Goal: Task Accomplishment & Management: Use online tool/utility

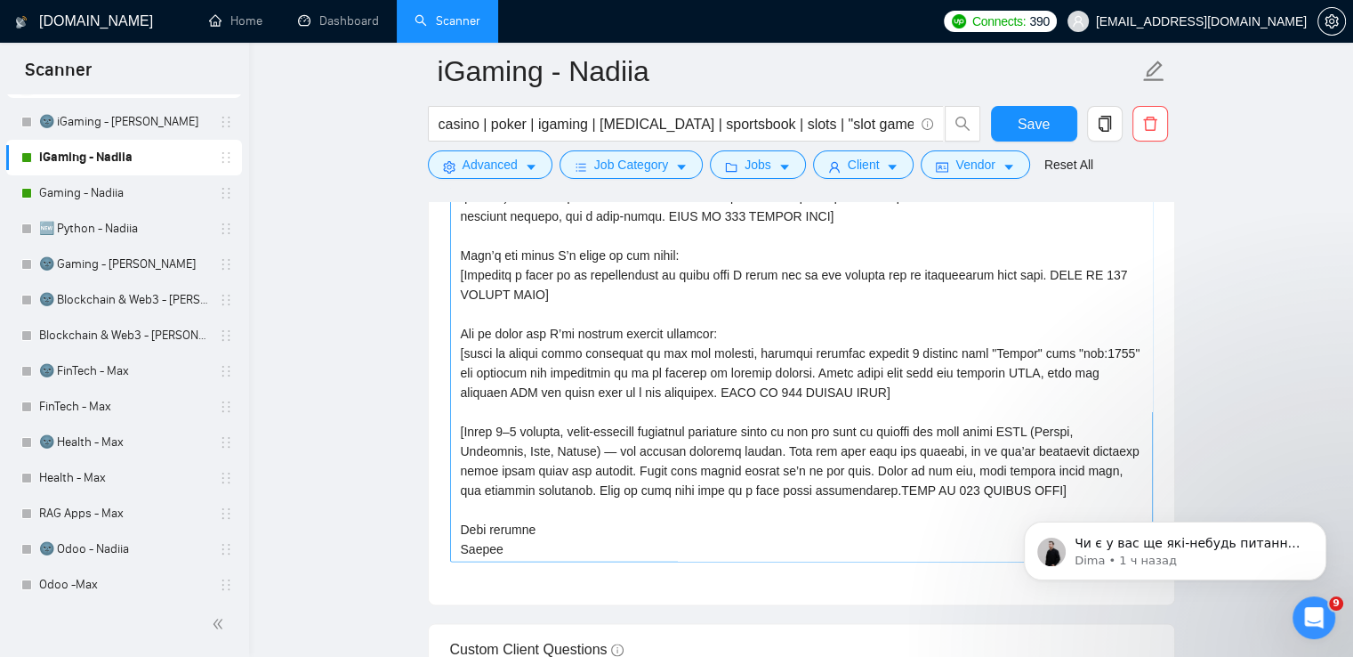
scroll to position [418, 0]
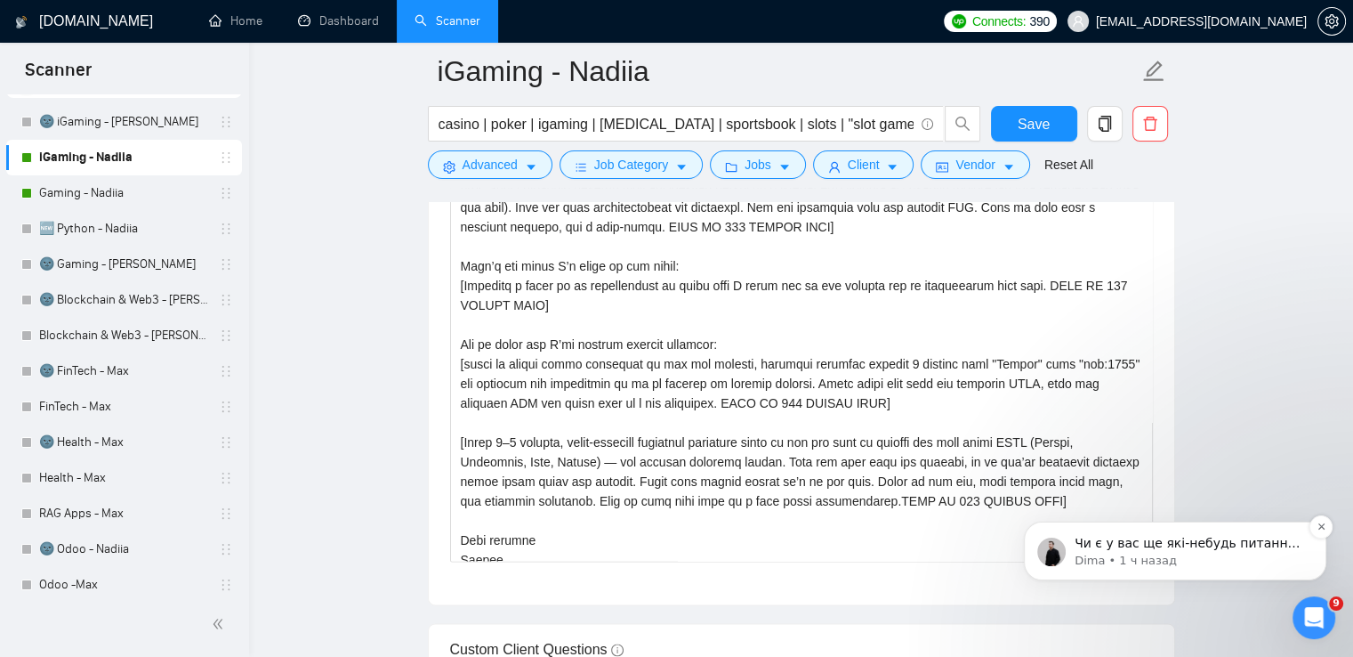
click at [1271, 559] on p "Dima • 1 ч назад" at bounding box center [1190, 560] width 230 height 16
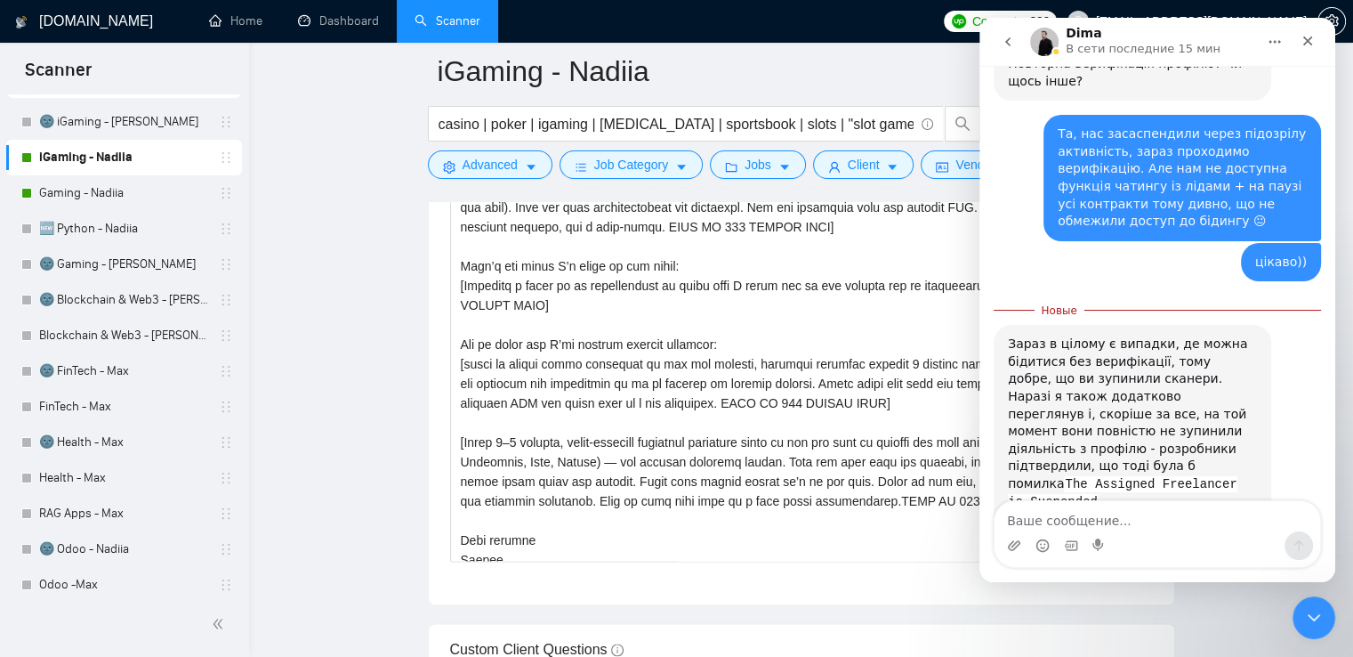
scroll to position [1291, 0]
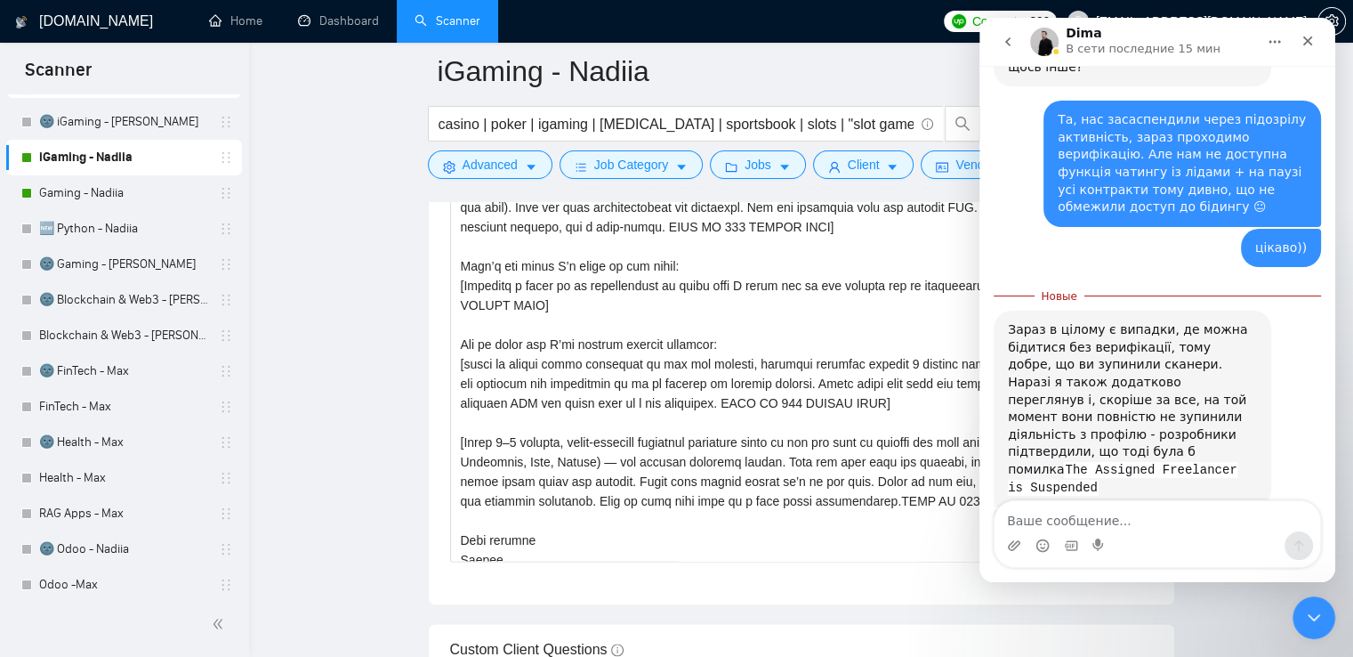
click at [346, 399] on main "iGaming - Nadiia casino | poker | igaming | [MEDICAL_DATA] | sportsbook | slots…" at bounding box center [801, 646] width 1047 height 5425
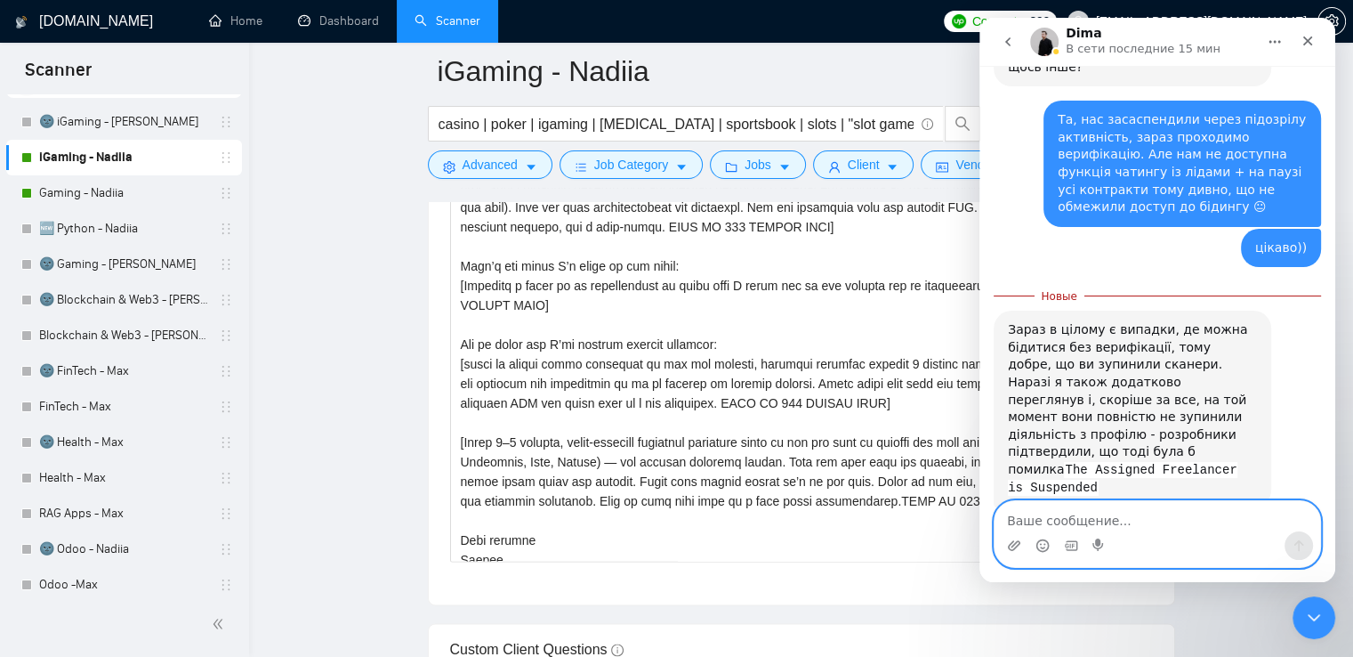
click at [1132, 514] on textarea "Ваше сообщение..." at bounding box center [1158, 516] width 326 height 30
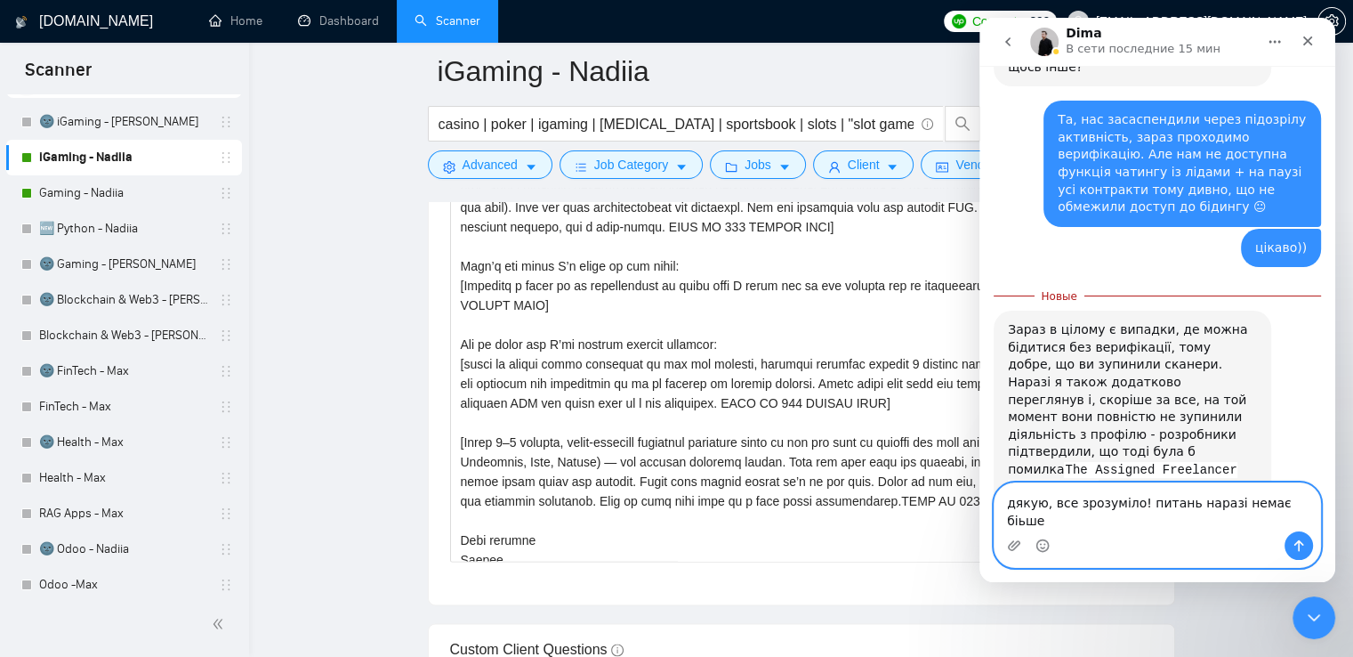
type textarea "дякую, все зрозуміло! питань наразі немає біьше)"
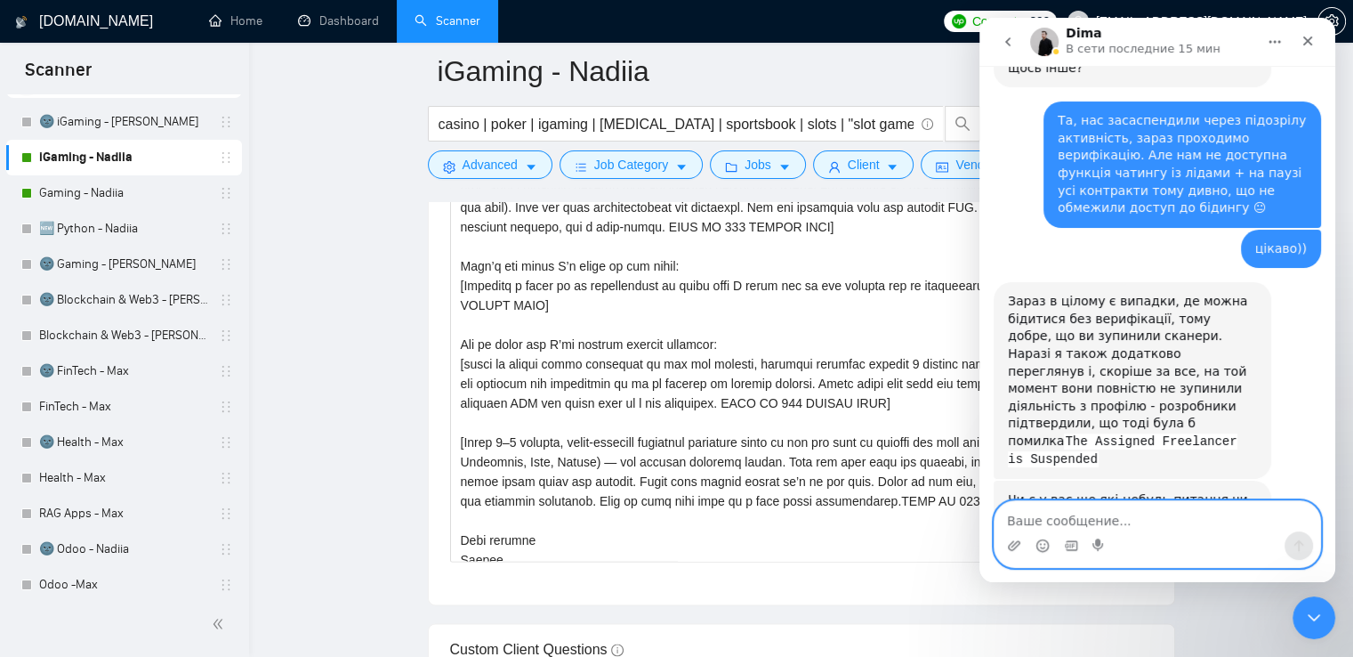
scroll to position [1333, 0]
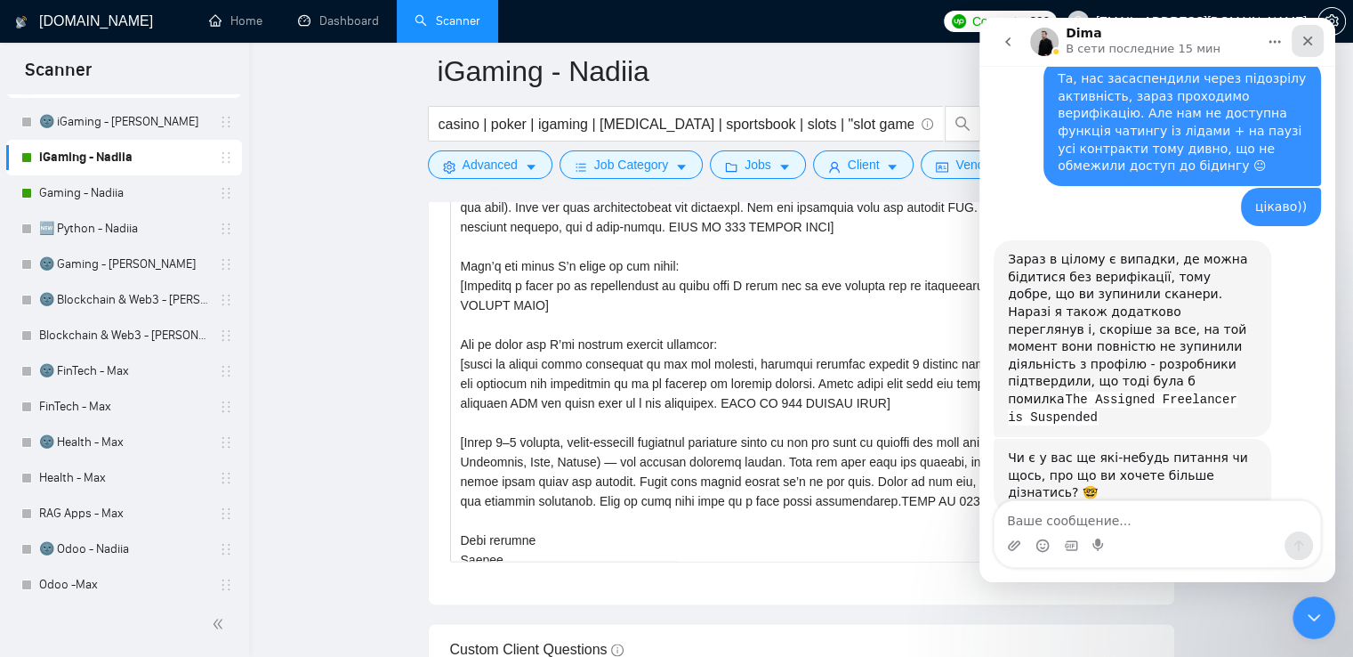
click at [1301, 43] on icon "Закрыть" at bounding box center [1308, 41] width 14 height 14
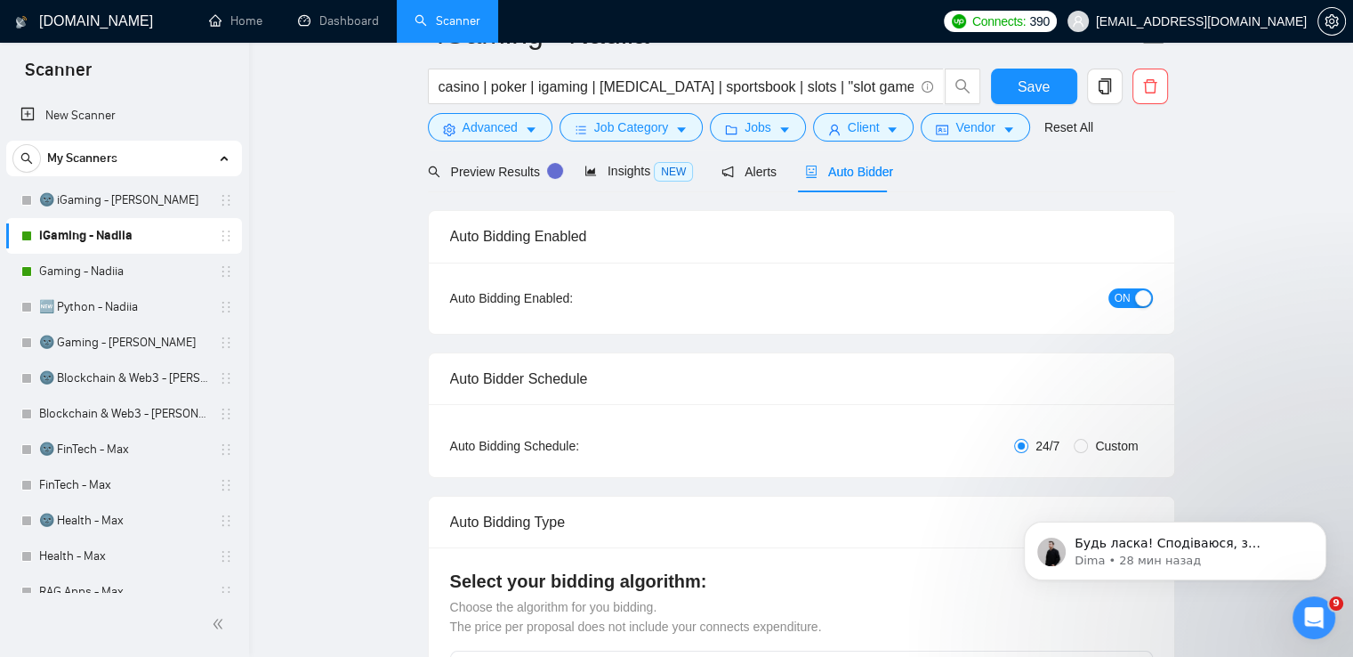
scroll to position [0, 0]
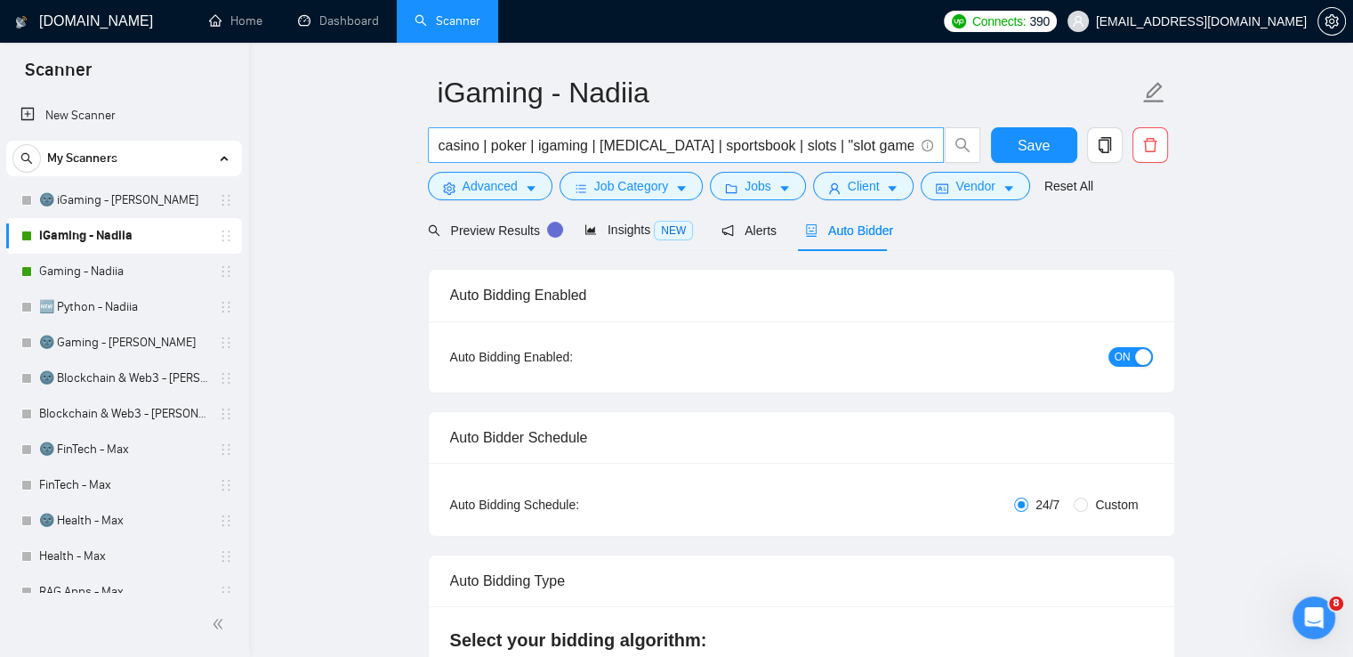
scroll to position [52, 0]
click at [816, 143] on input "casino | poker | igaming | [MEDICAL_DATA] | sportsbook | slots | "slot game" | …" at bounding box center [676, 144] width 475 height 22
click at [80, 273] on link "Gaming - Nadiia" at bounding box center [123, 272] width 169 height 36
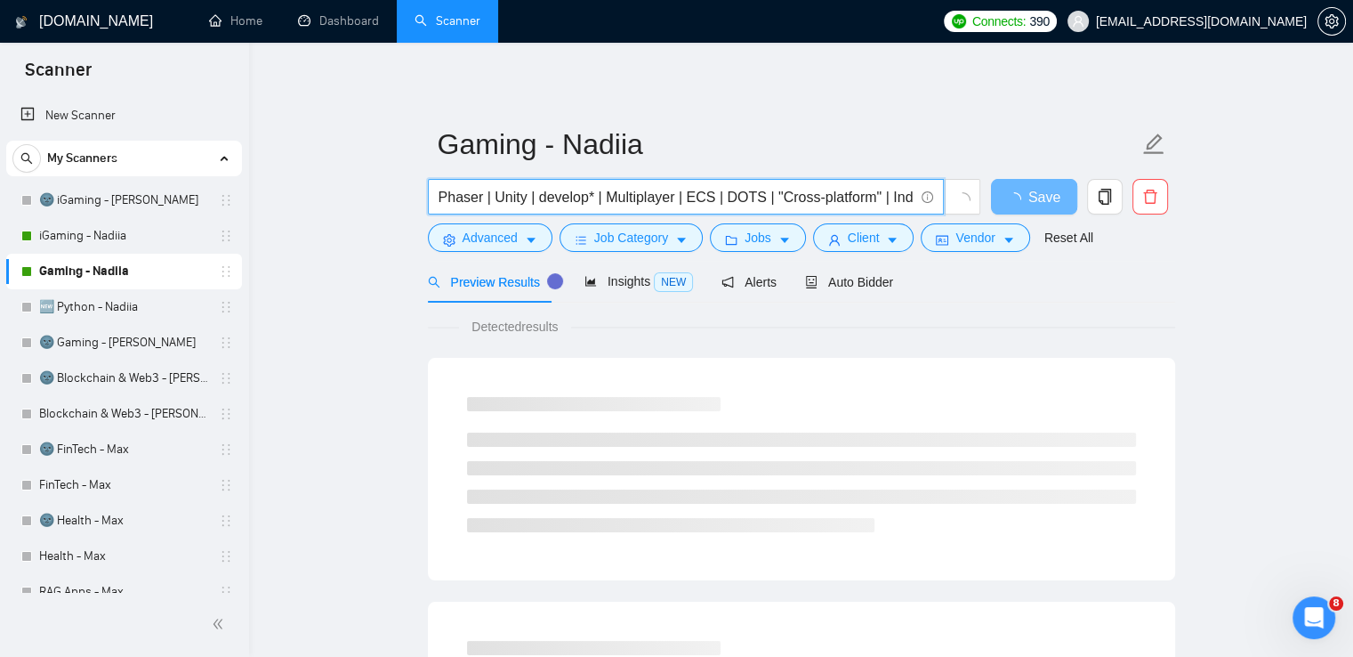
click at [653, 198] on input "Phaser | Unity | develop* | Multiplayer | ECS | DOTS | "Cross-platform" | Indie…" at bounding box center [676, 197] width 475 height 22
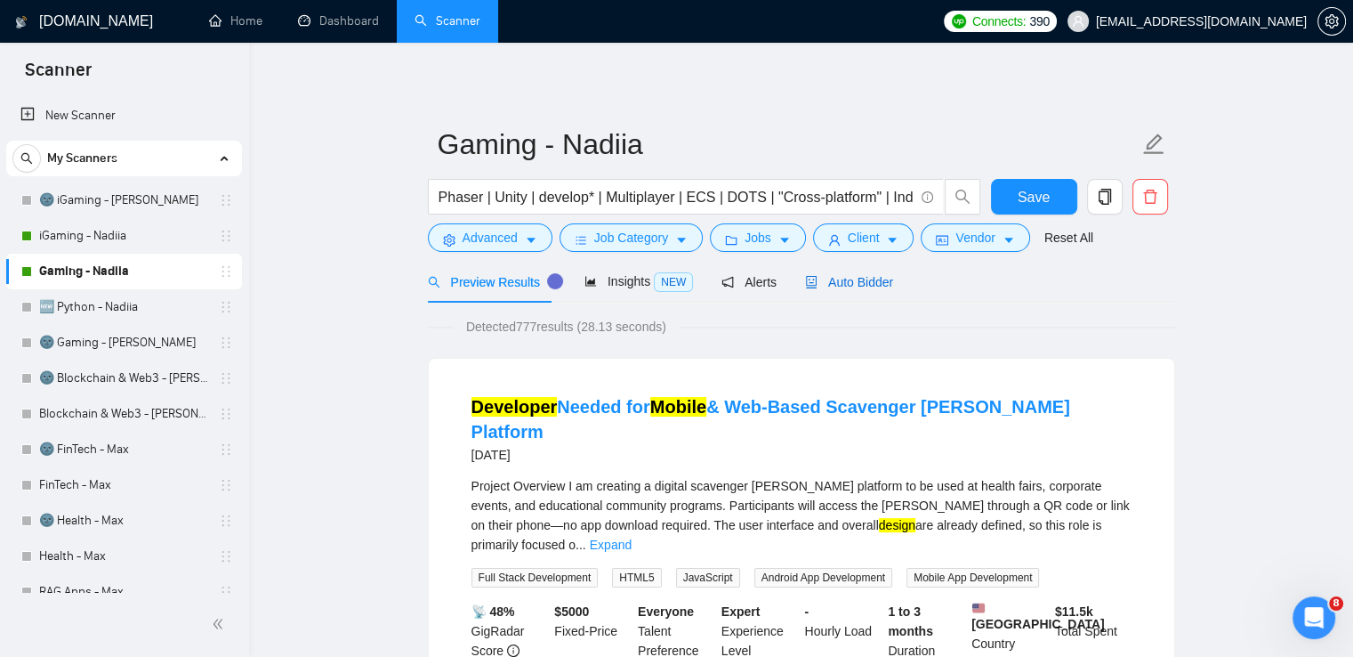
click at [840, 286] on span "Auto Bidder" at bounding box center [849, 282] width 88 height 14
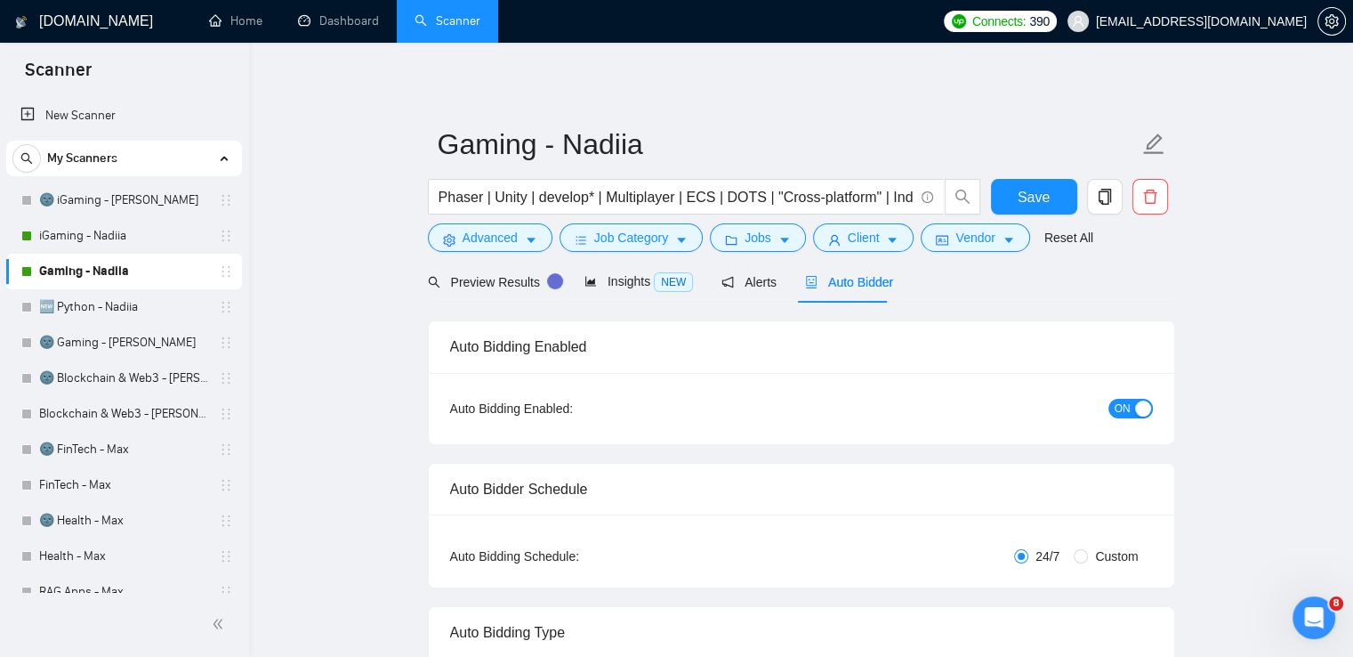
checkbox input "true"
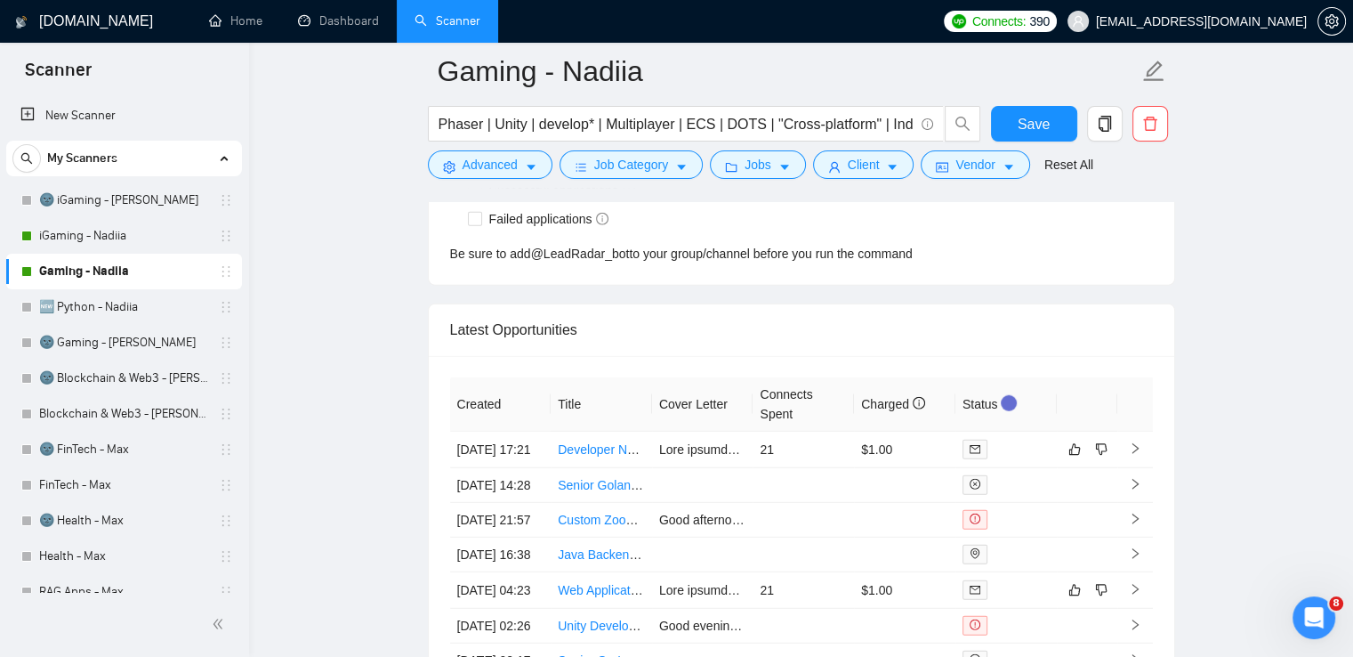
scroll to position [4701, 0]
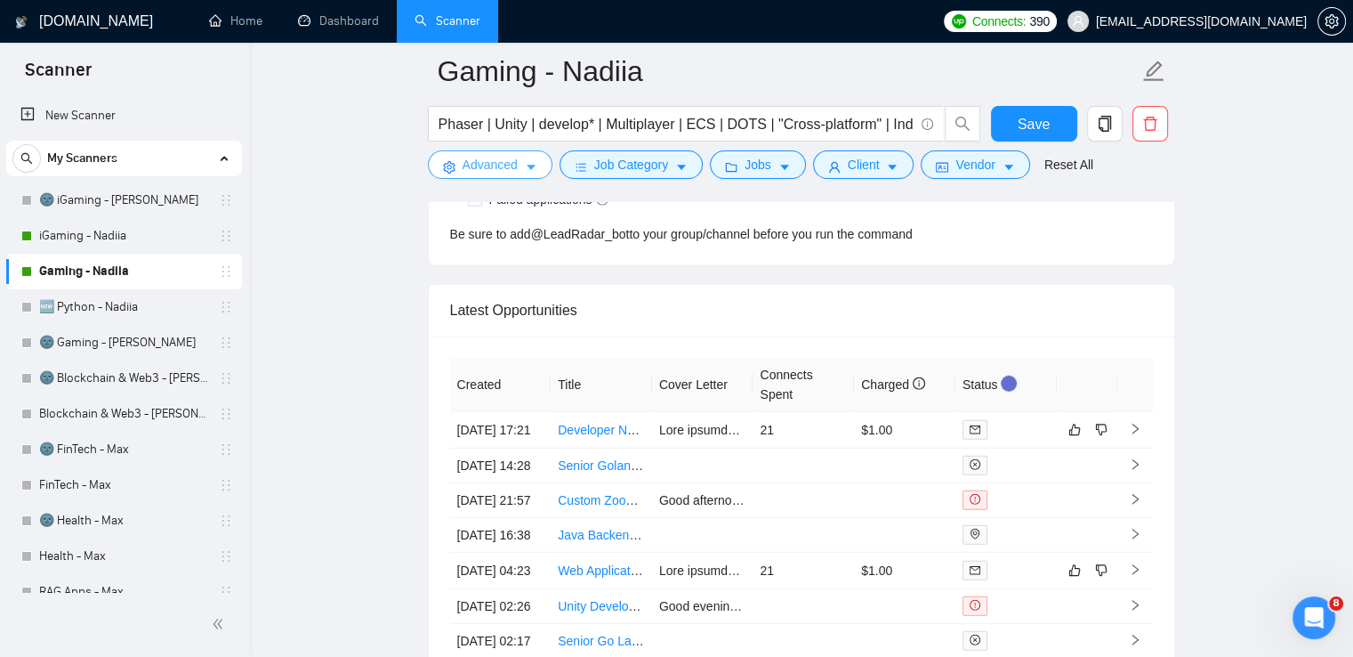
click at [499, 162] on span "Advanced" at bounding box center [490, 165] width 55 height 20
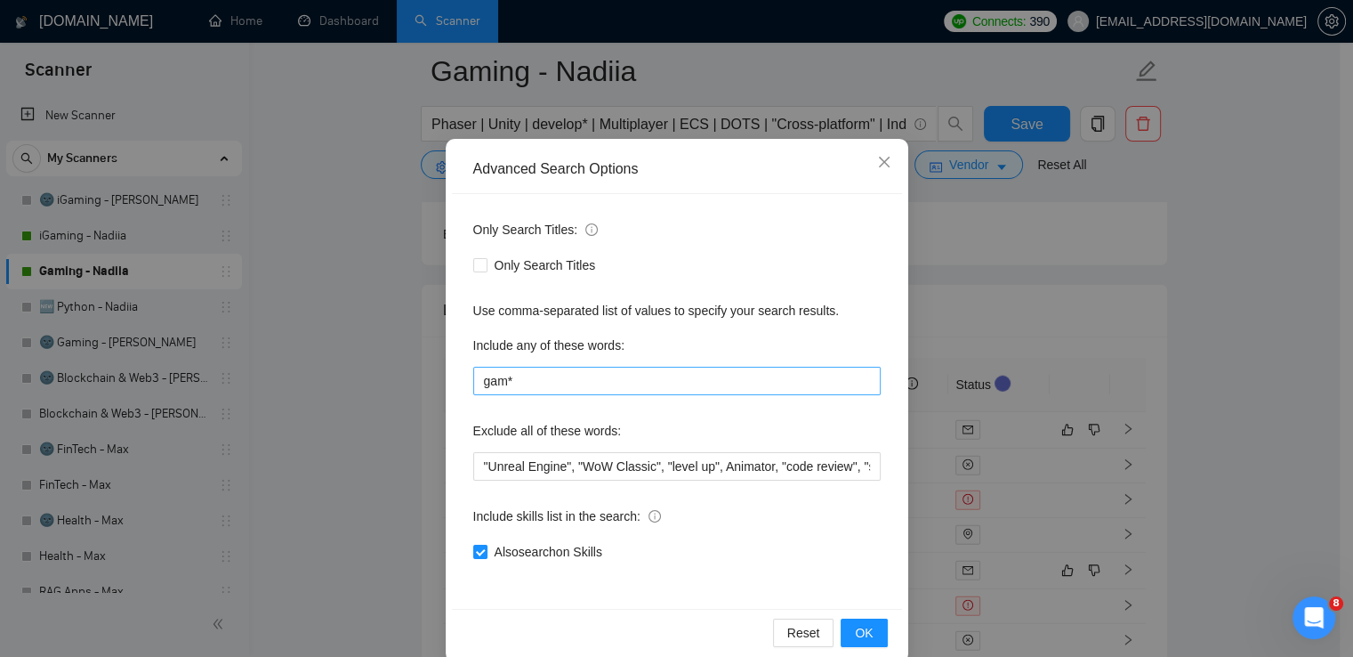
scroll to position [73, 0]
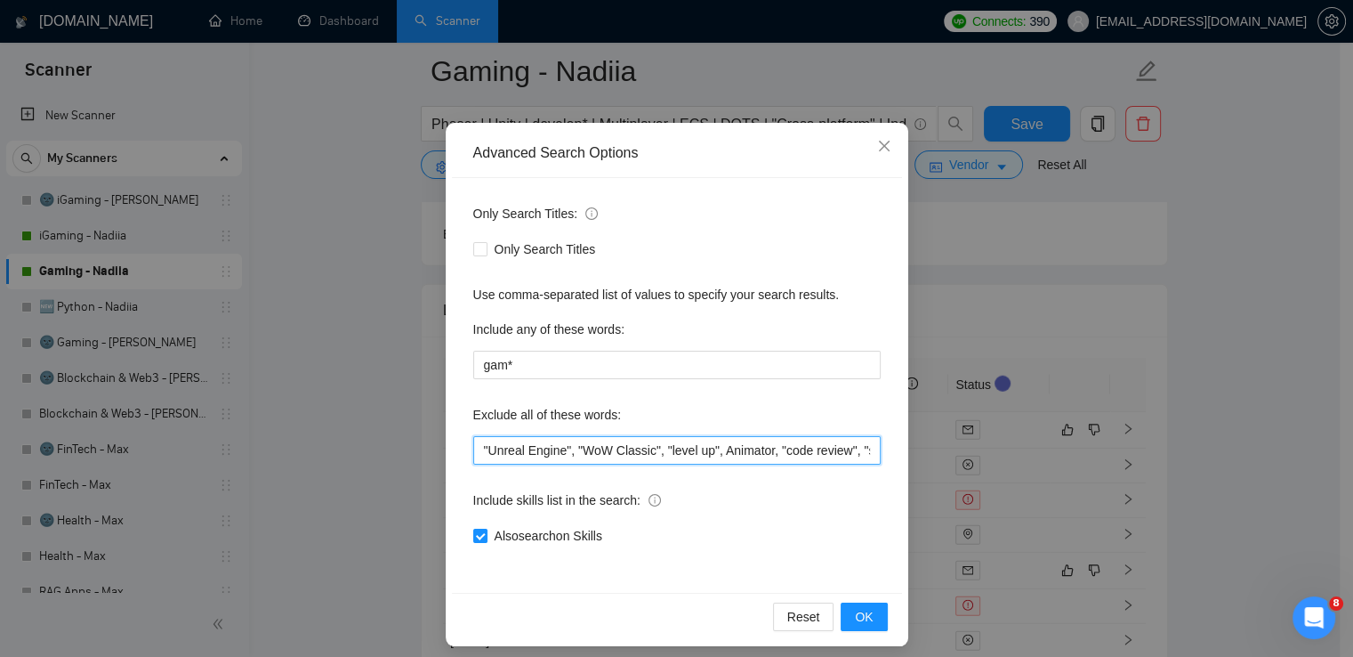
click at [573, 442] on input ""Unreal Engine", "WoW Classic", "level up", Animator, "code review", "shares on…" at bounding box center [676, 450] width 407 height 28
click at [653, 455] on input ""Unreal Engine", "WoW Classic", "level up", Animator, "code review", "shares on…" at bounding box center [676, 450] width 407 height 28
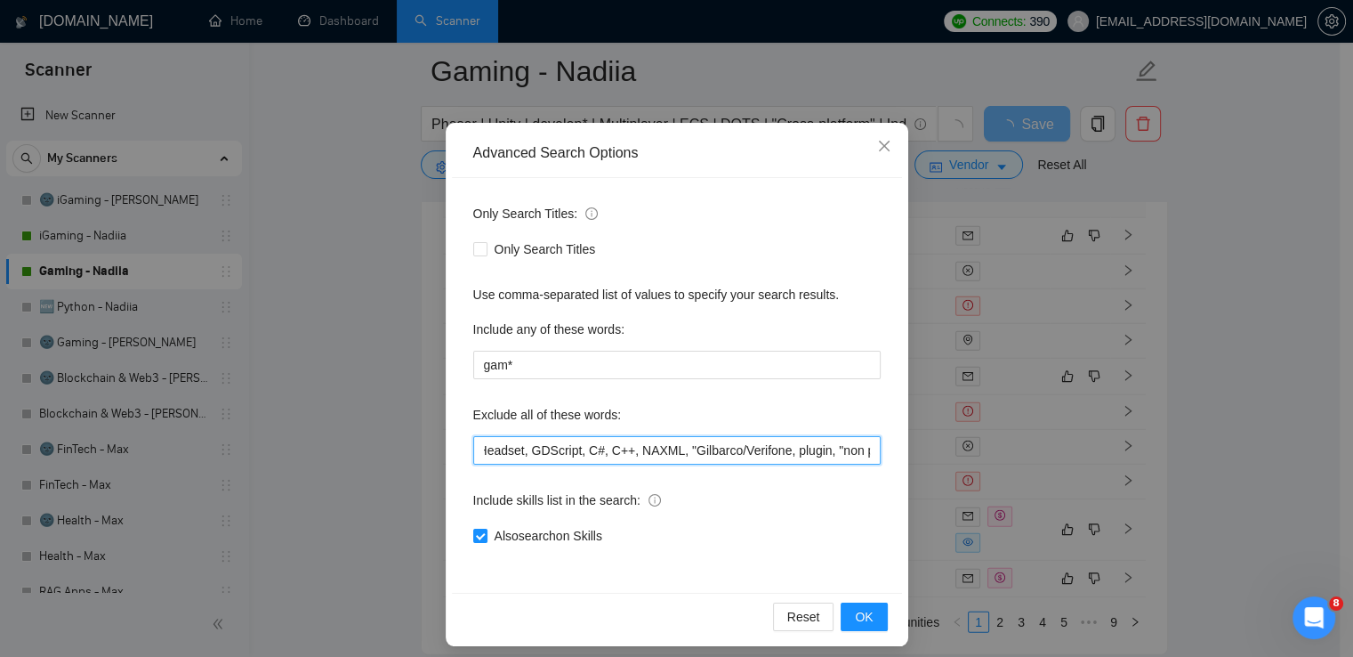
click at [756, 447] on input ""Unreal Engine", "WoW Classic", "level up", Animator, "code review", "shares on…" at bounding box center [676, 450] width 407 height 28
click at [537, 452] on input ""Unreal Engine", "WoW Classic", "level up", Animator, "code review", "shares on…" at bounding box center [676, 450] width 407 height 28
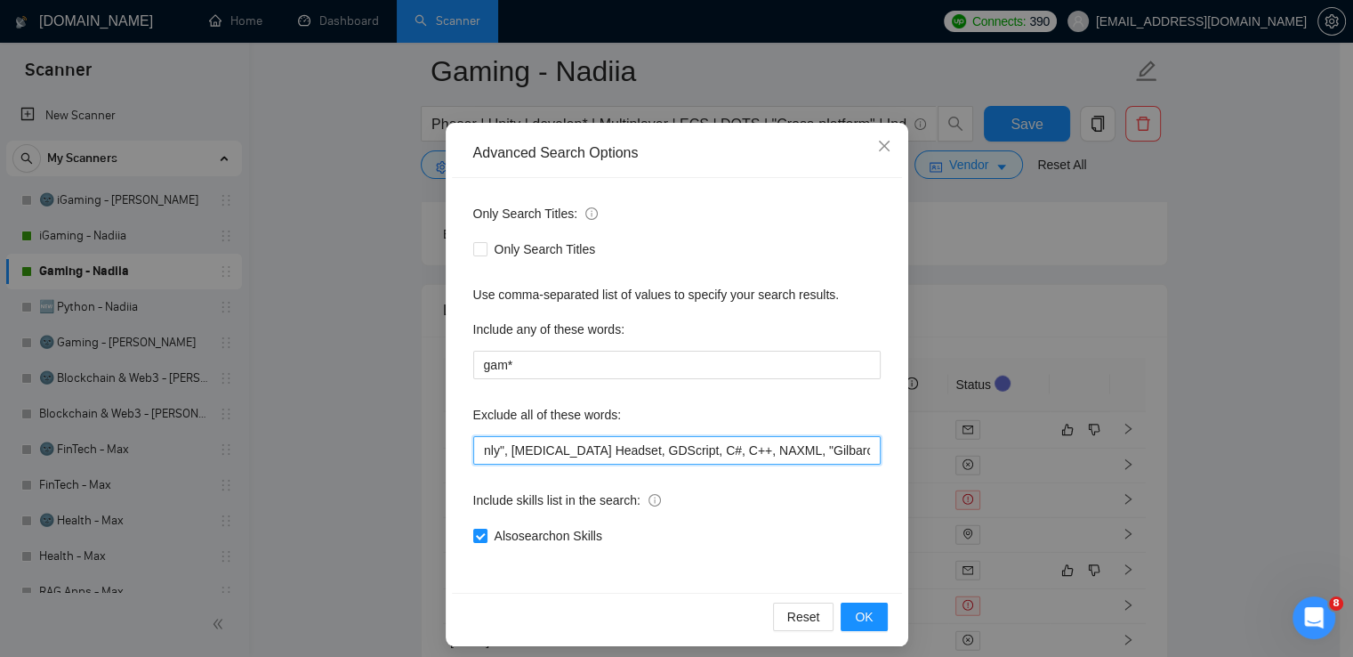
scroll to position [0, 425]
click at [506, 442] on input ""Unreal Engine", "WoW Classic", "level up", Animator, "code review", "shares on…" at bounding box center [676, 450] width 407 height 28
click at [589, 444] on input ""Unreal Engine", "WoW Classic", "level up", Animator, "code review", "shares on…" at bounding box center [676, 450] width 407 height 28
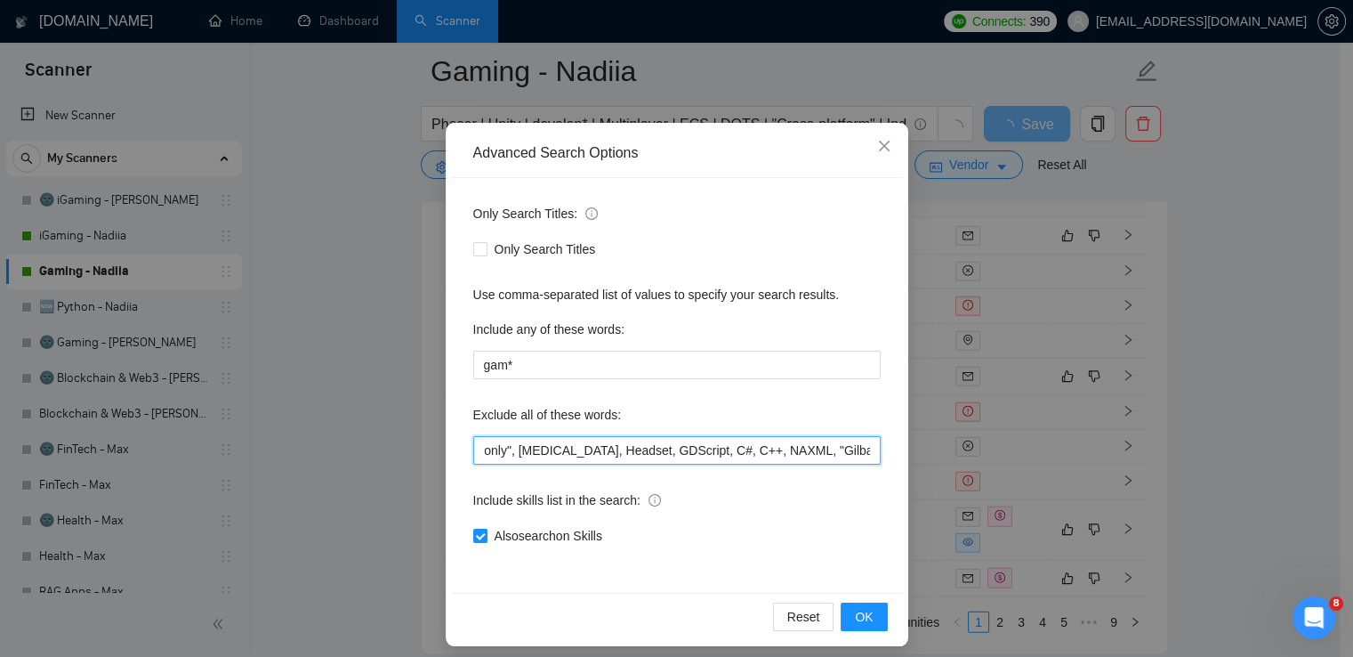
click at [580, 453] on input ""Unreal Engine", "WoW Classic", "level up", Animator, "code review", "shares on…" at bounding box center [676, 450] width 407 height 28
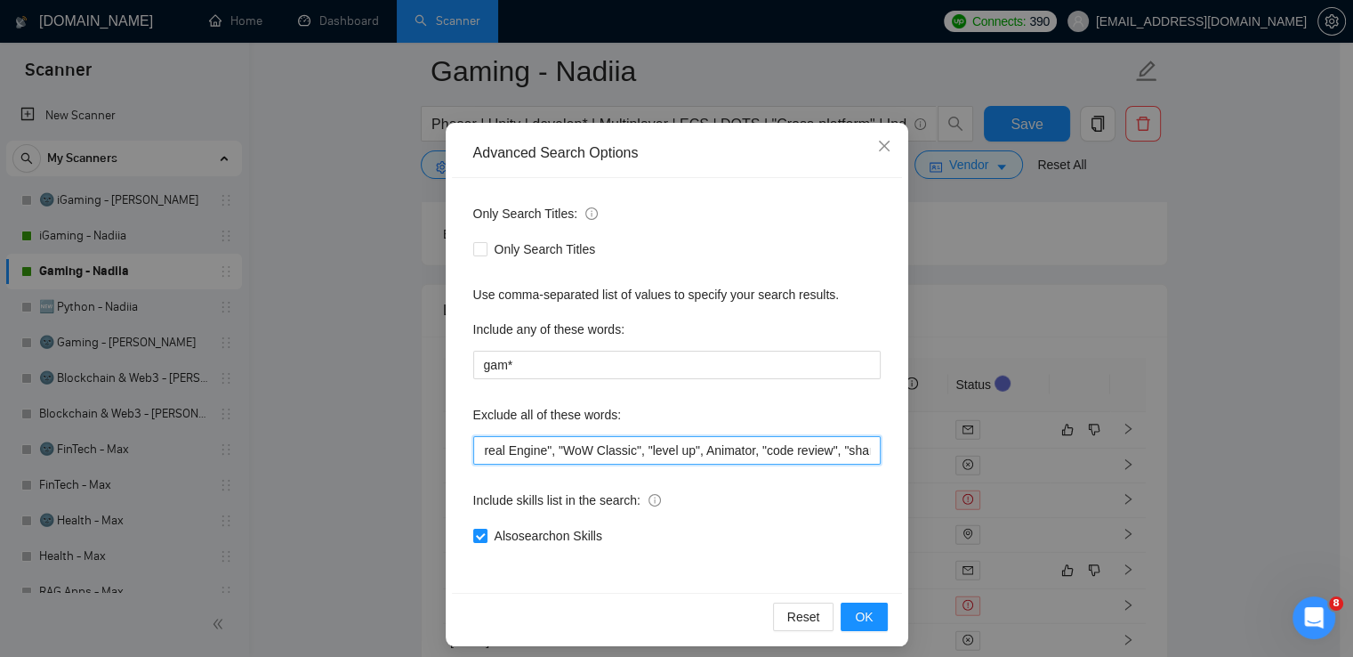
scroll to position [0, 0]
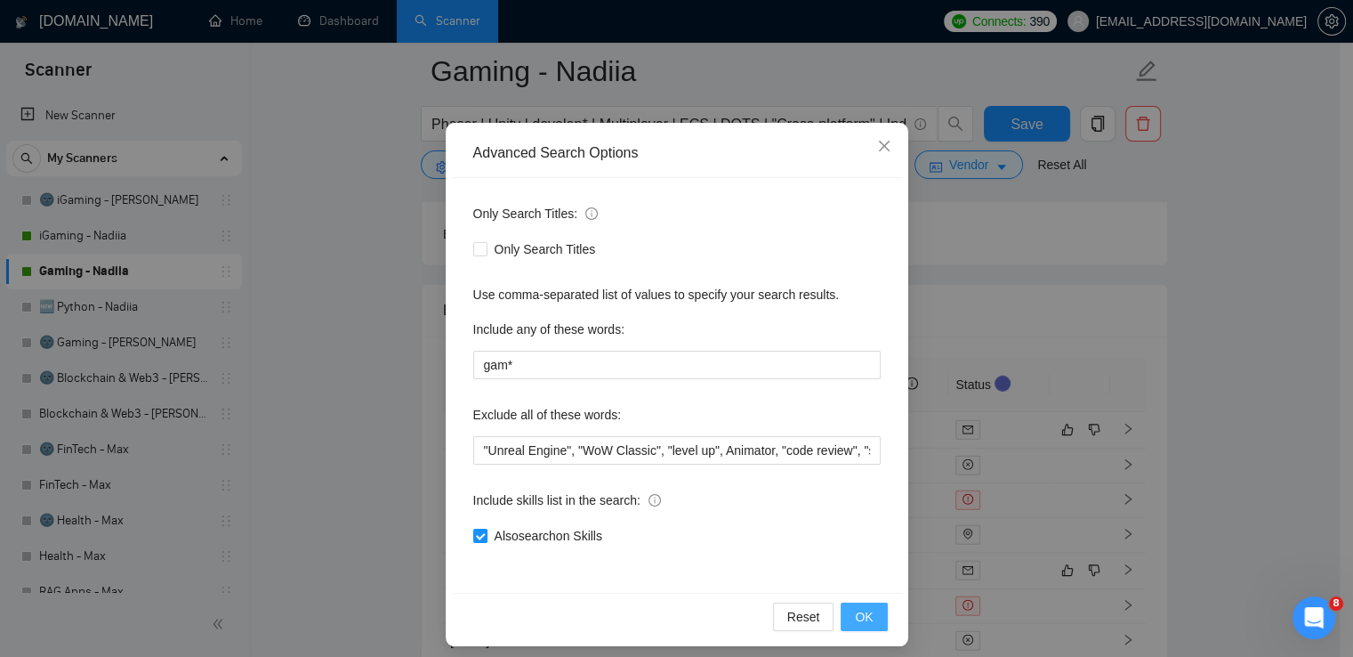
click at [861, 616] on span "OK" at bounding box center [864, 617] width 18 height 20
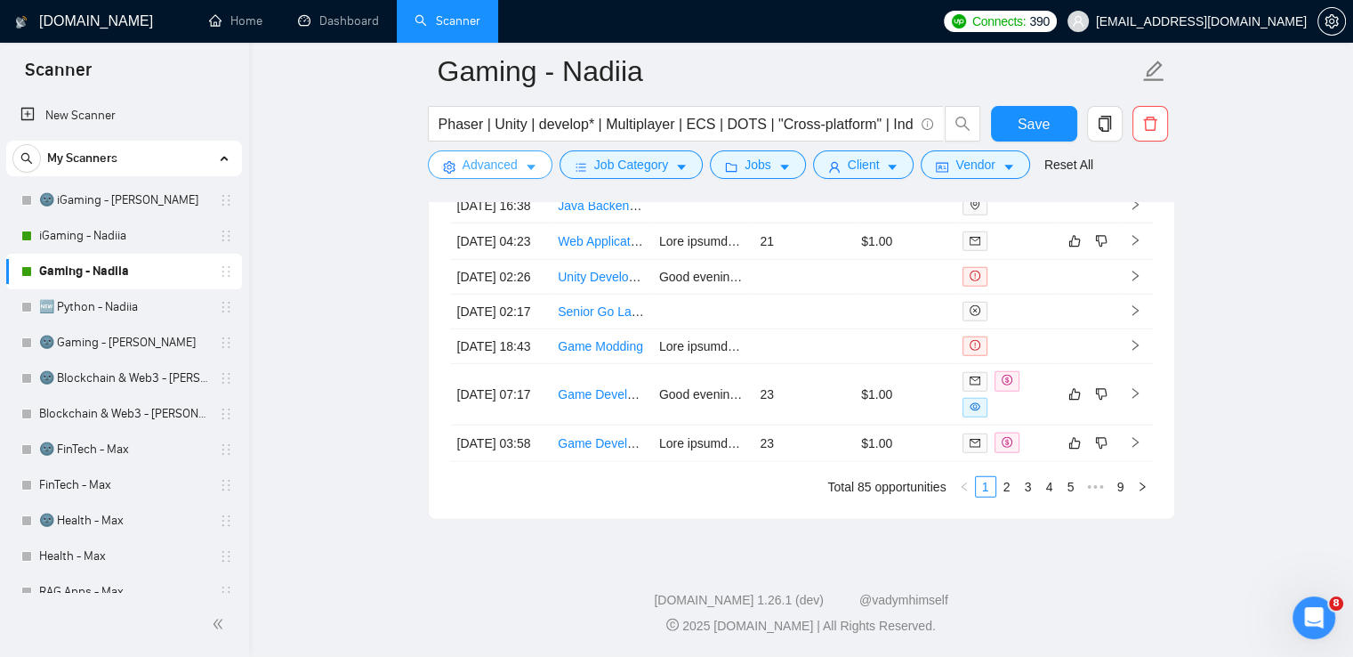
scroll to position [5193, 0]
click at [509, 168] on span "Advanced" at bounding box center [490, 165] width 55 height 20
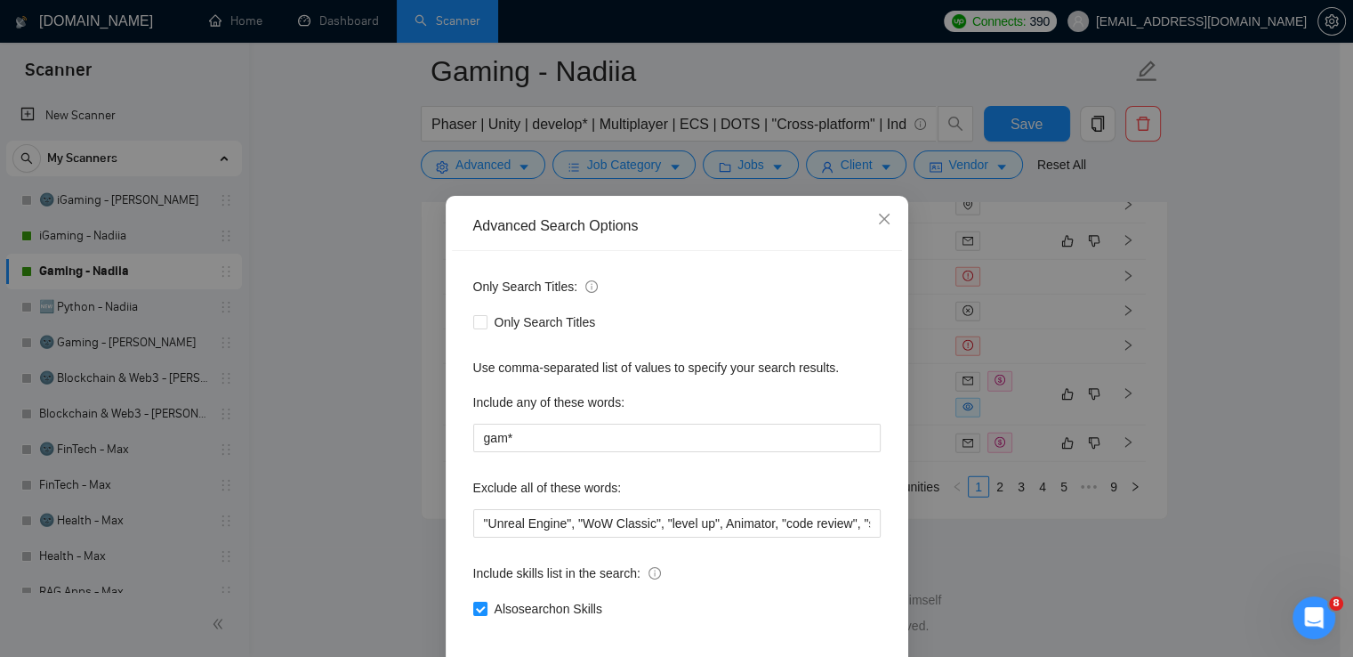
scroll to position [84, 0]
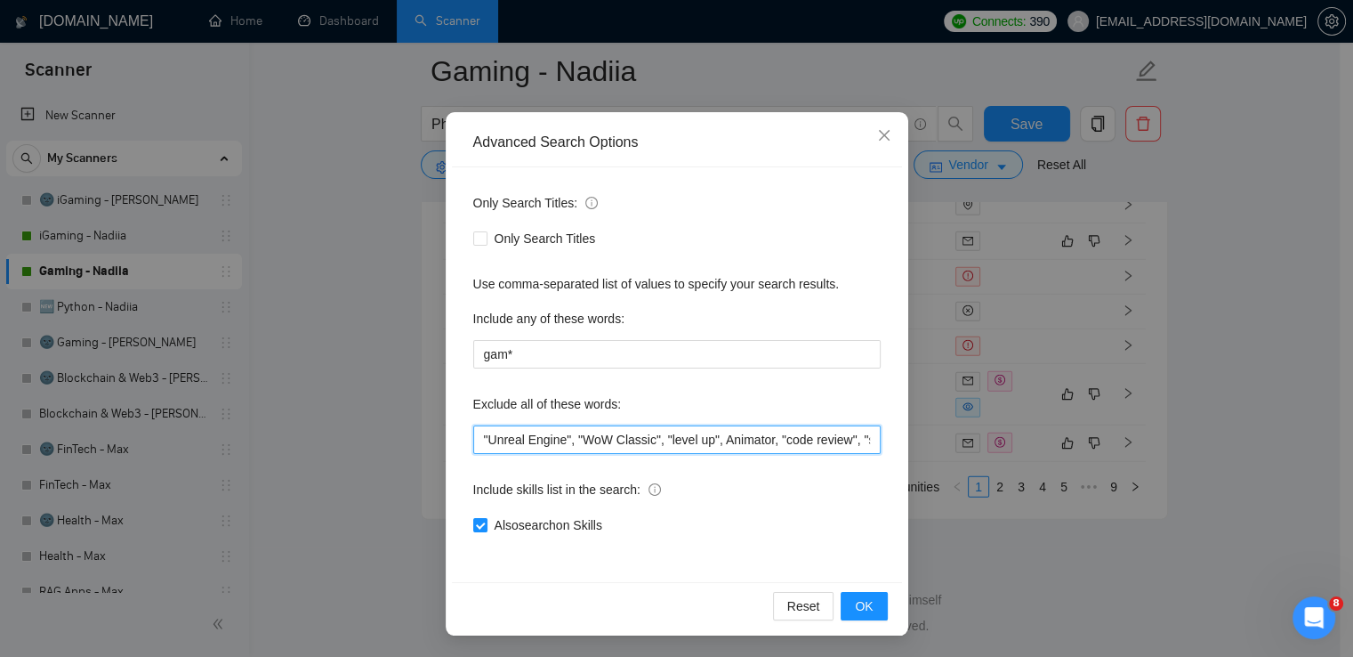
click at [641, 441] on input ""Unreal Engine", "WoW Classic", "level up", Animator, "code review", "shares on…" at bounding box center [676, 439] width 407 height 28
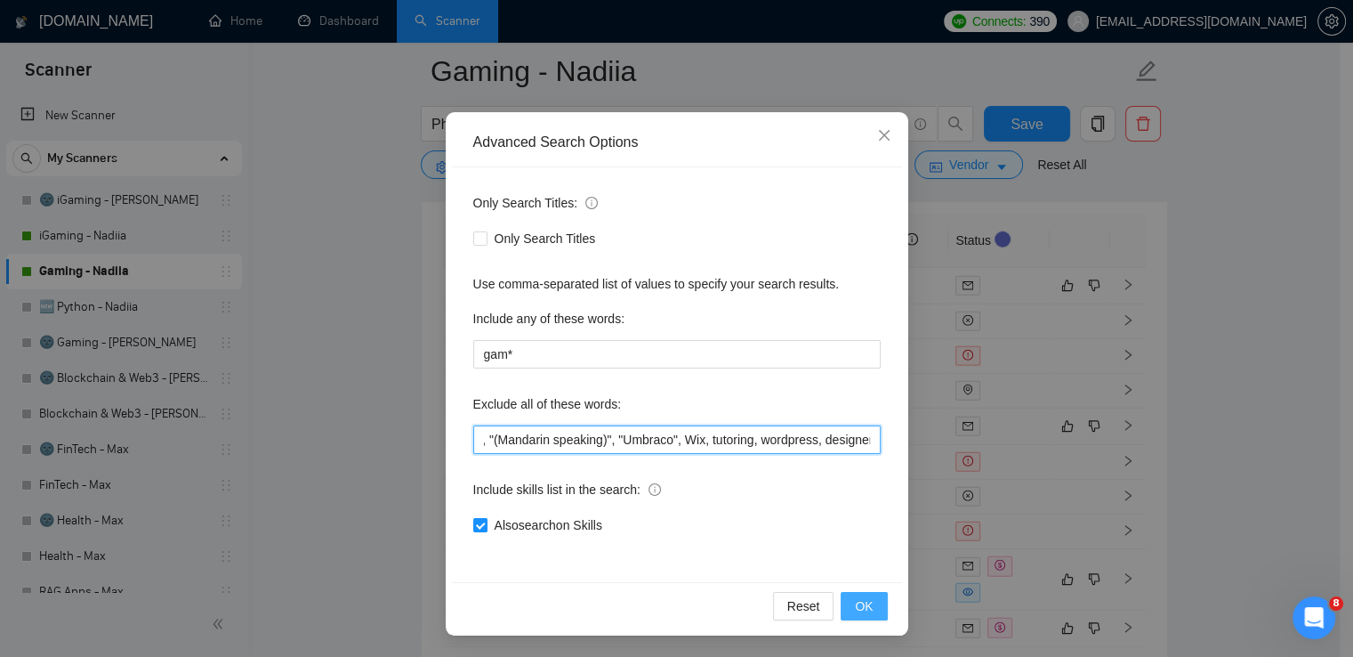
type input ""Unreal Engine", "WoW Classic", "level up", Animator, "code review", "shares on…"
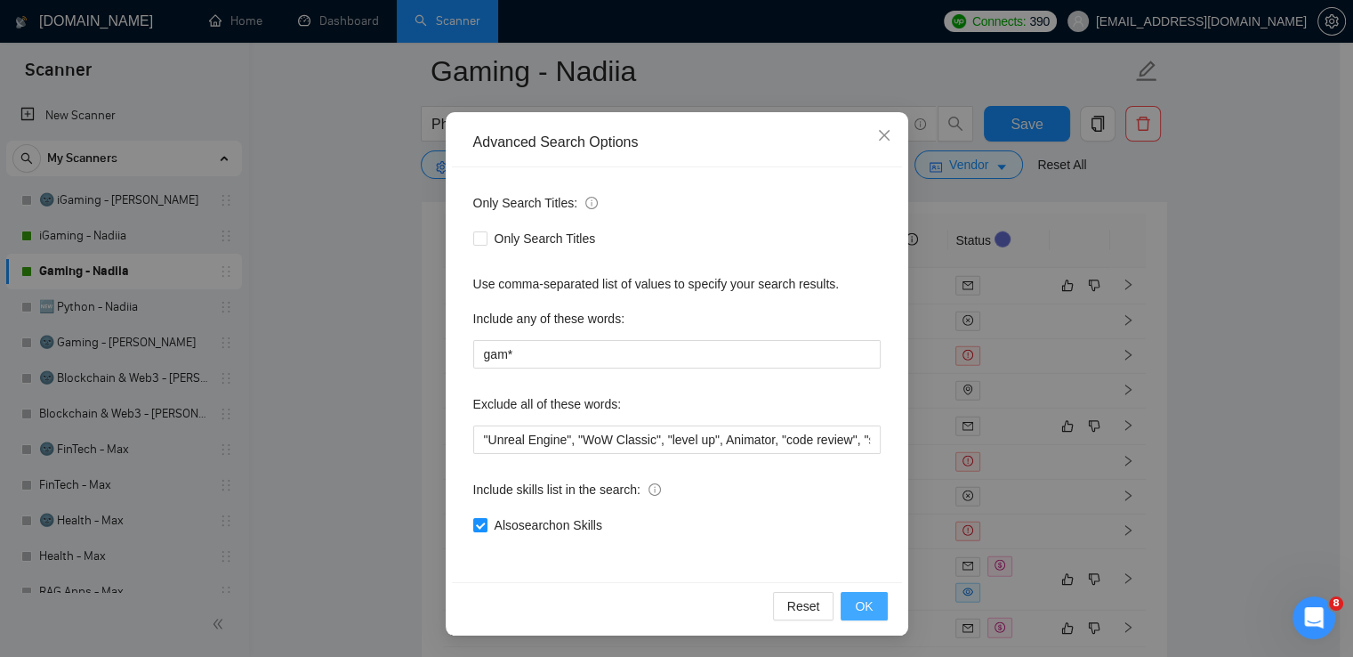
click at [863, 603] on span "OK" at bounding box center [864, 606] width 18 height 20
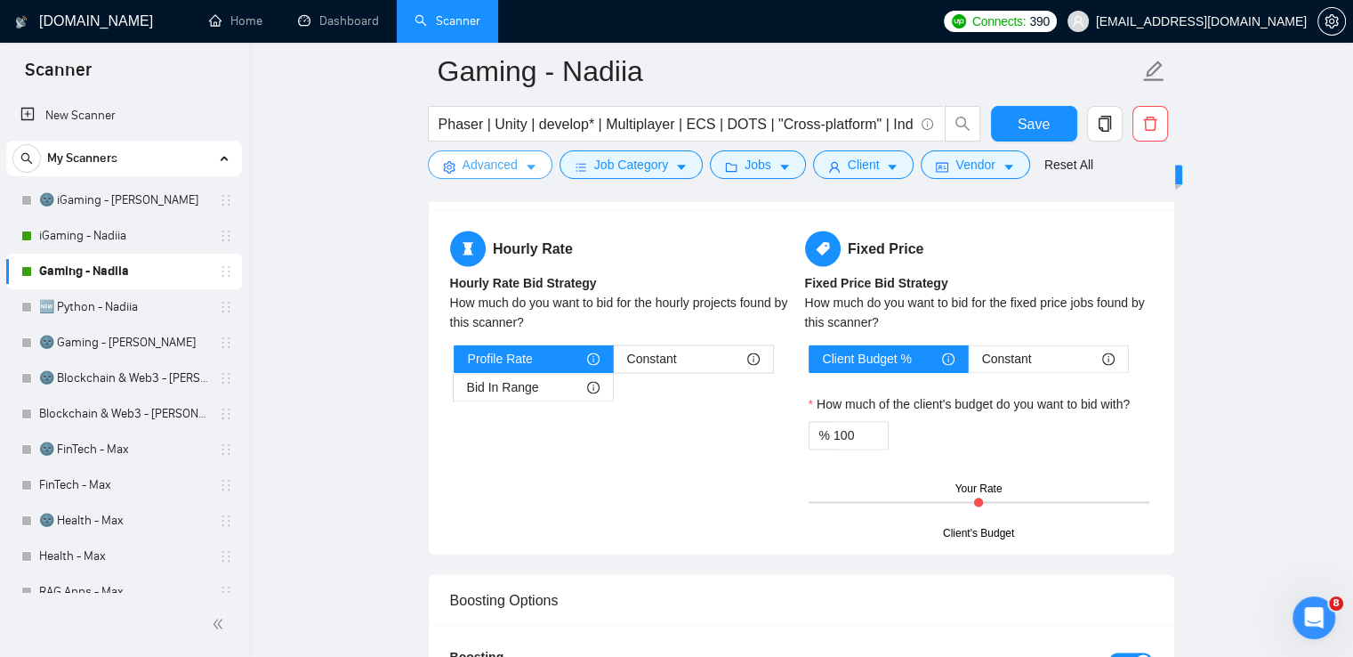
scroll to position [2855, 0]
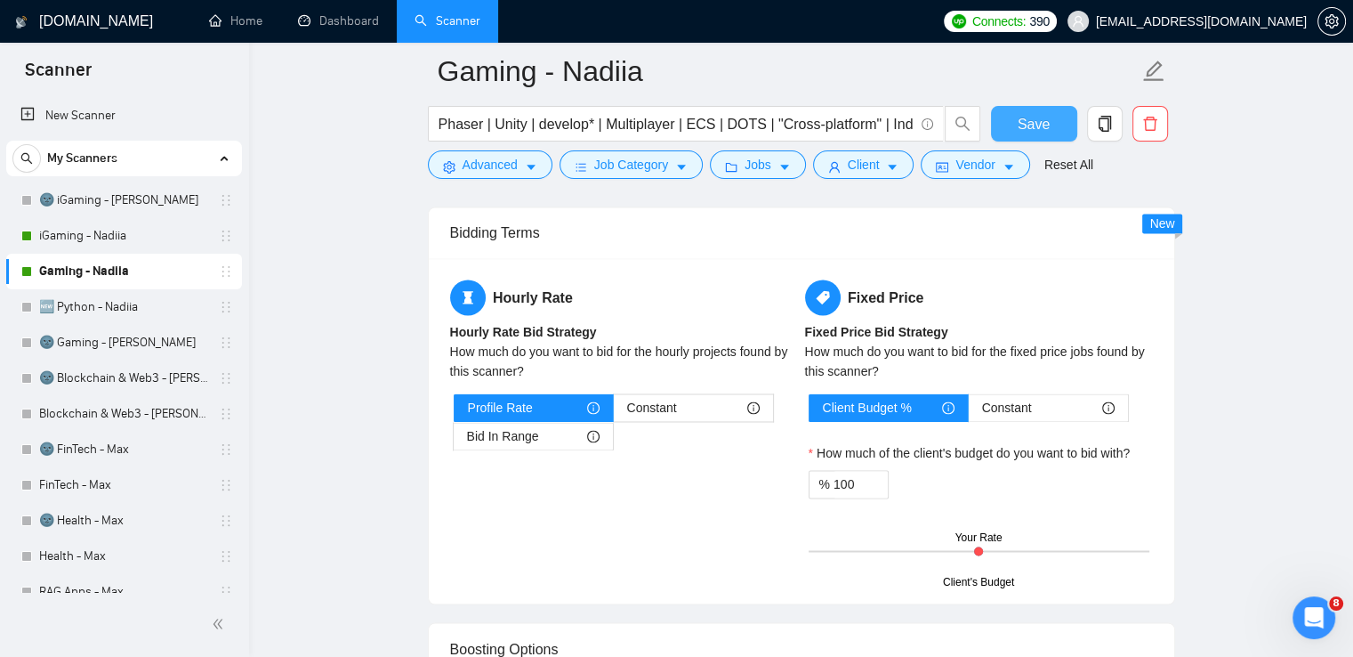
click at [1025, 128] on span "Save" at bounding box center [1034, 124] width 32 height 22
click at [94, 239] on link "iGaming - Nadiia" at bounding box center [123, 236] width 169 height 36
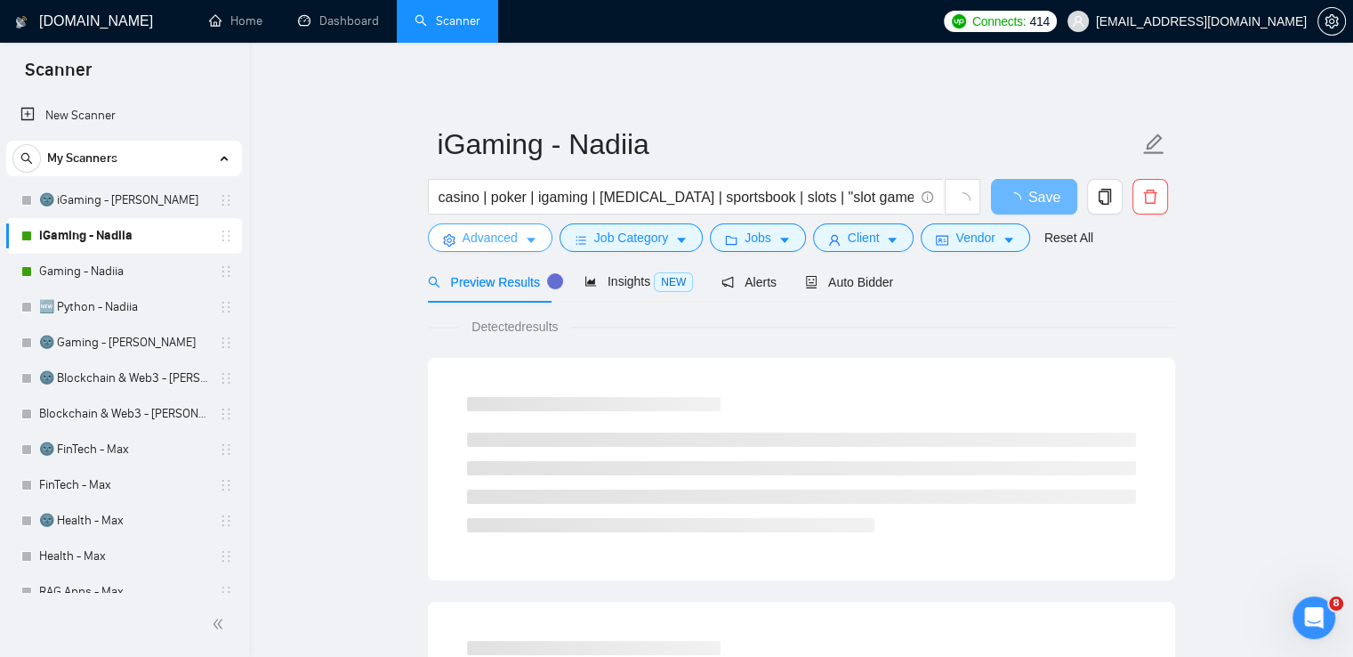
click at [487, 239] on span "Advanced" at bounding box center [490, 238] width 55 height 20
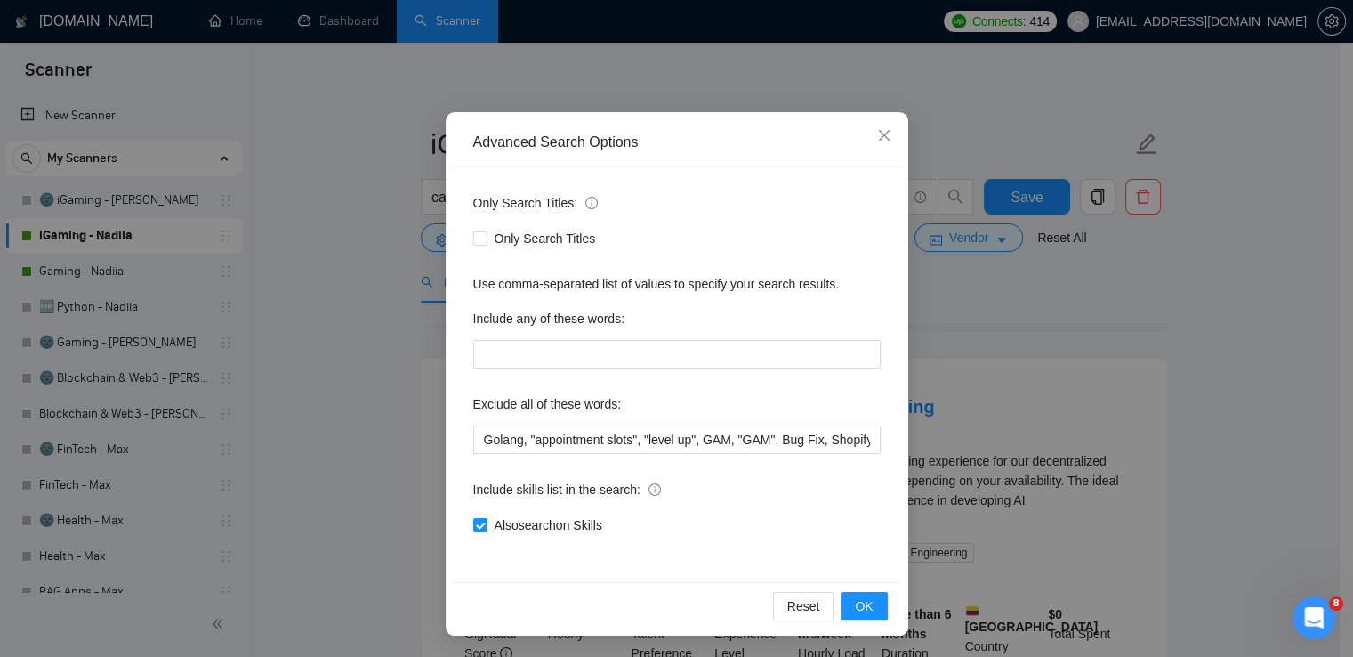
scroll to position [83, 0]
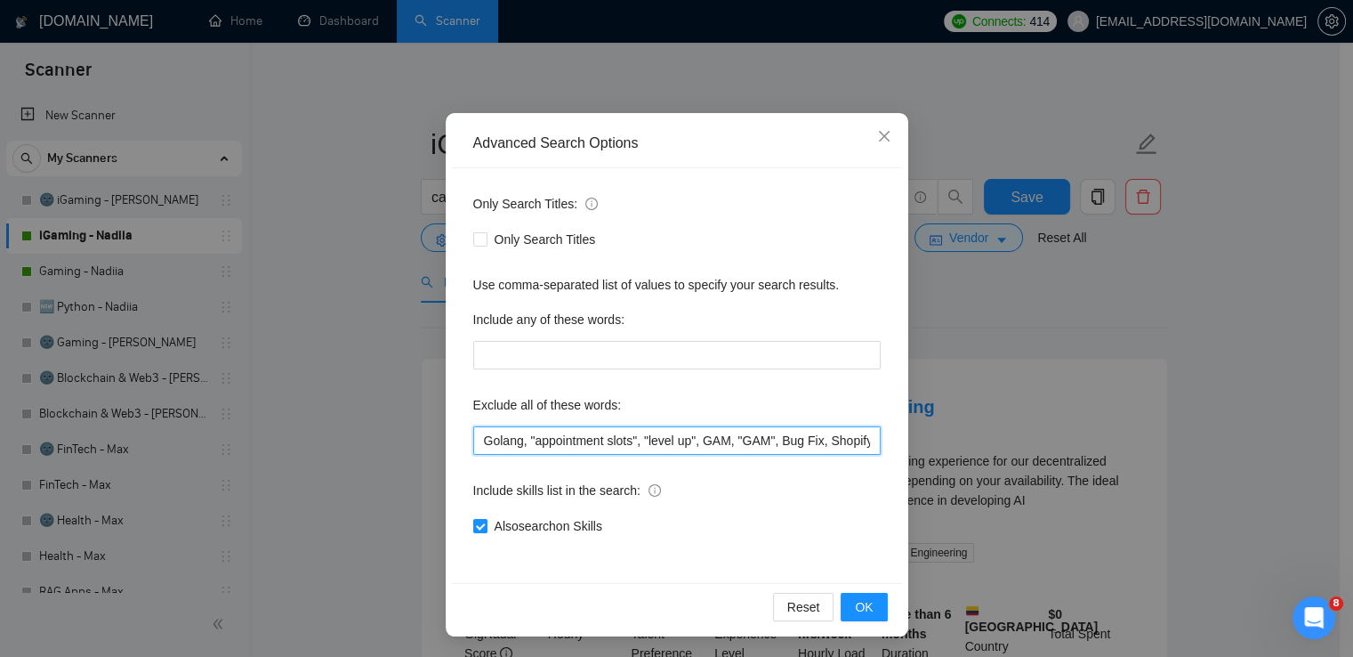
click at [715, 449] on input "Golang, "appointment slots", "level up", GAM, "GAM", Bug Fix, Shopify, "code re…" at bounding box center [676, 440] width 407 height 28
click at [705, 431] on input "Golang, "appointment slots", "level up", GAM, "GAM", Bug Fix, Shopify, "code re…" at bounding box center [676, 440] width 407 height 28
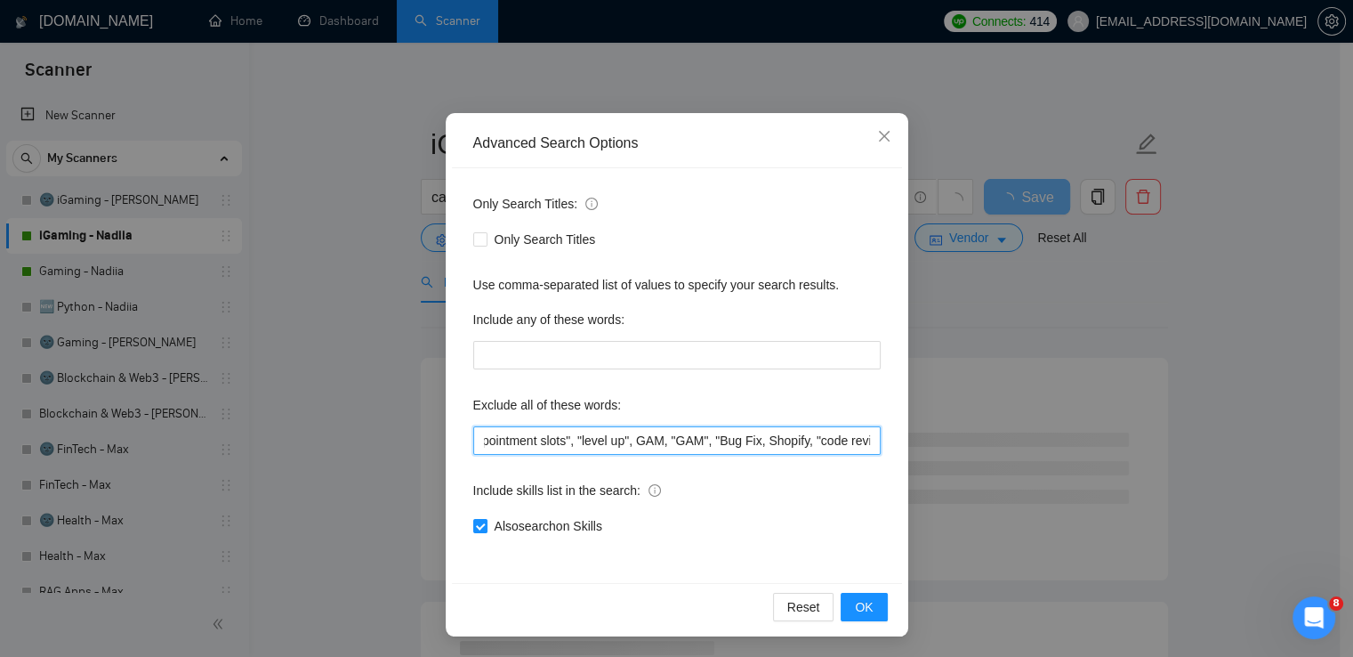
click at [748, 434] on input "Golang, "appointment slots", "level up", GAM, "GAM", "Bug Fix, Shopify, "code r…" at bounding box center [676, 440] width 407 height 28
click at [802, 439] on input "Golang, "appointment slots", "level up", GAM, "GAM", "Bug Fix", Shopify, "code …" at bounding box center [676, 440] width 407 height 28
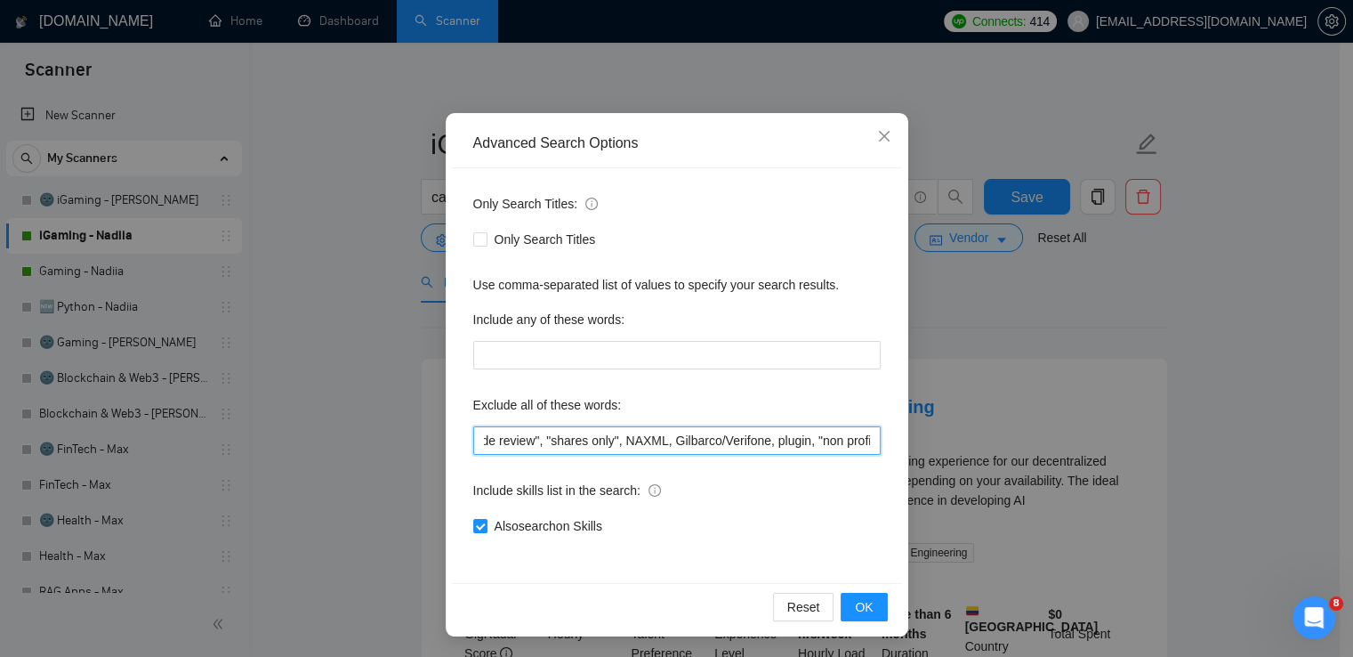
scroll to position [0, 429]
click at [658, 436] on input "Golang, "appointment slots", "level up", GAM, "GAM", "Bug Fix", Shopify, "code …" at bounding box center [676, 440] width 407 height 28
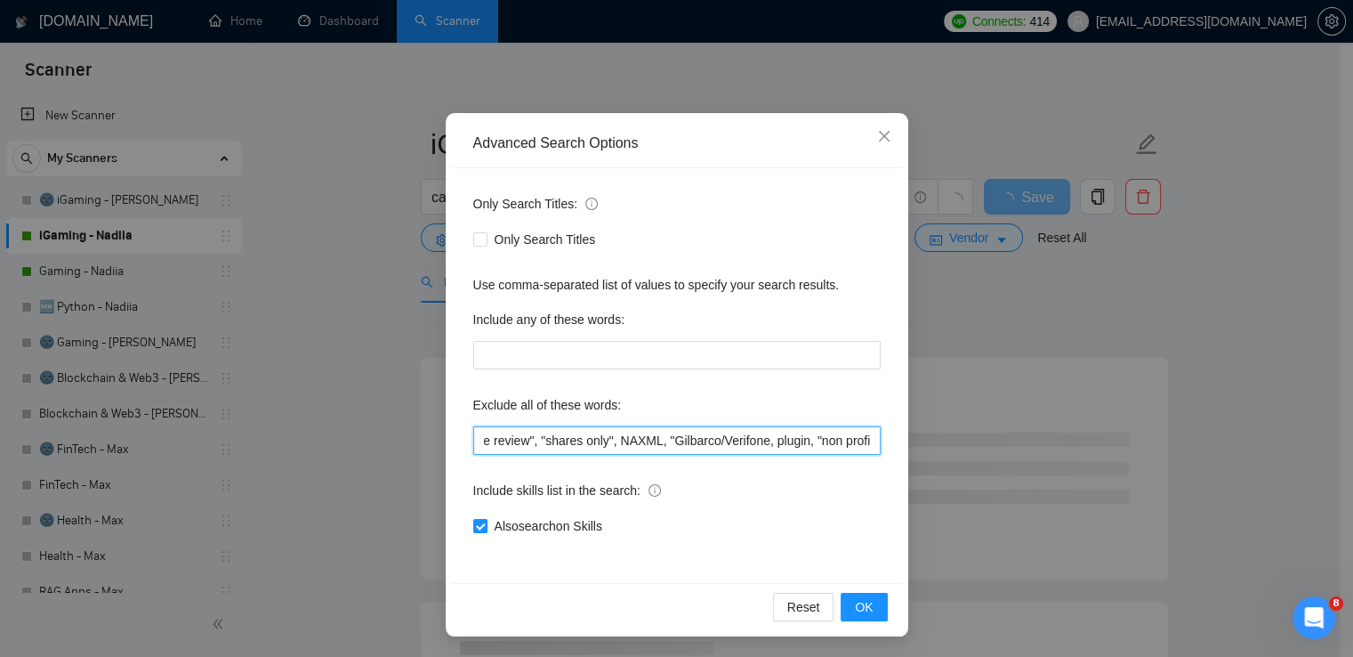
click at [754, 431] on input "Golang, "appointment slots", "level up", GAM, "GAM", "Bug Fix", Shopify, "code …" at bounding box center [676, 440] width 407 height 28
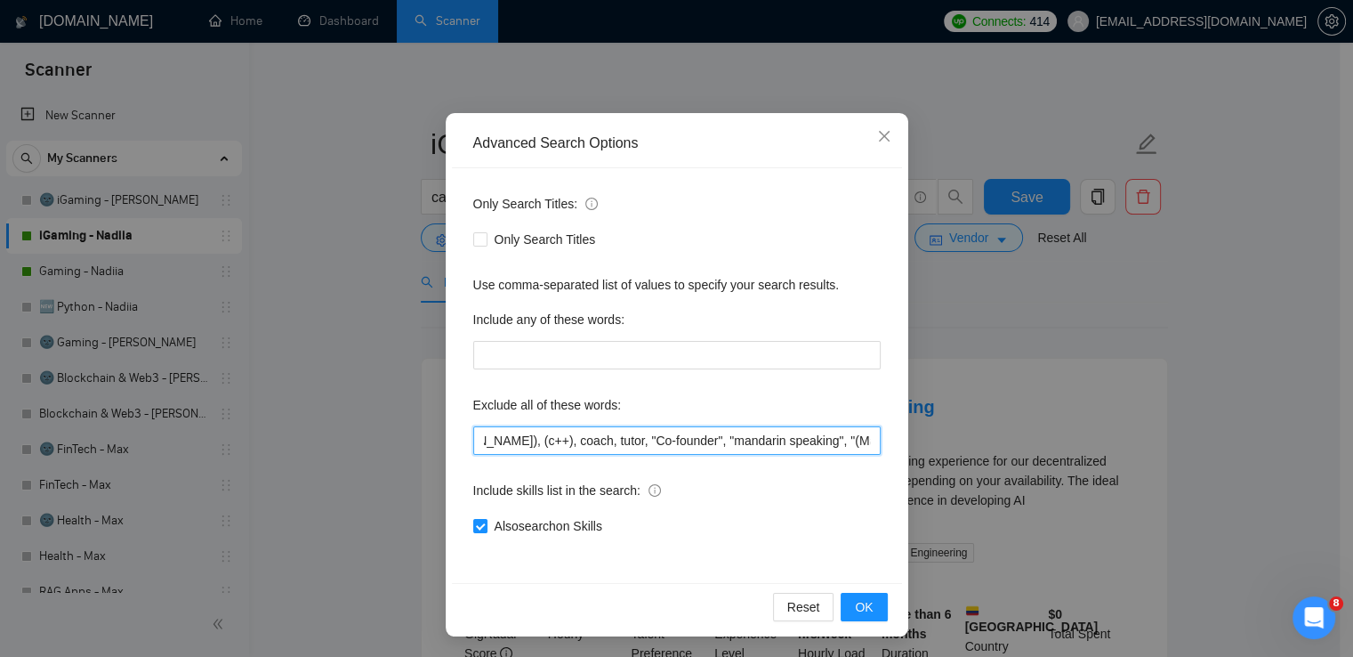
scroll to position [0, 2369]
type input "Golang, "appointment slots", "level up", GAM, "GAM", "Bug Fix", Shopify, "code …"
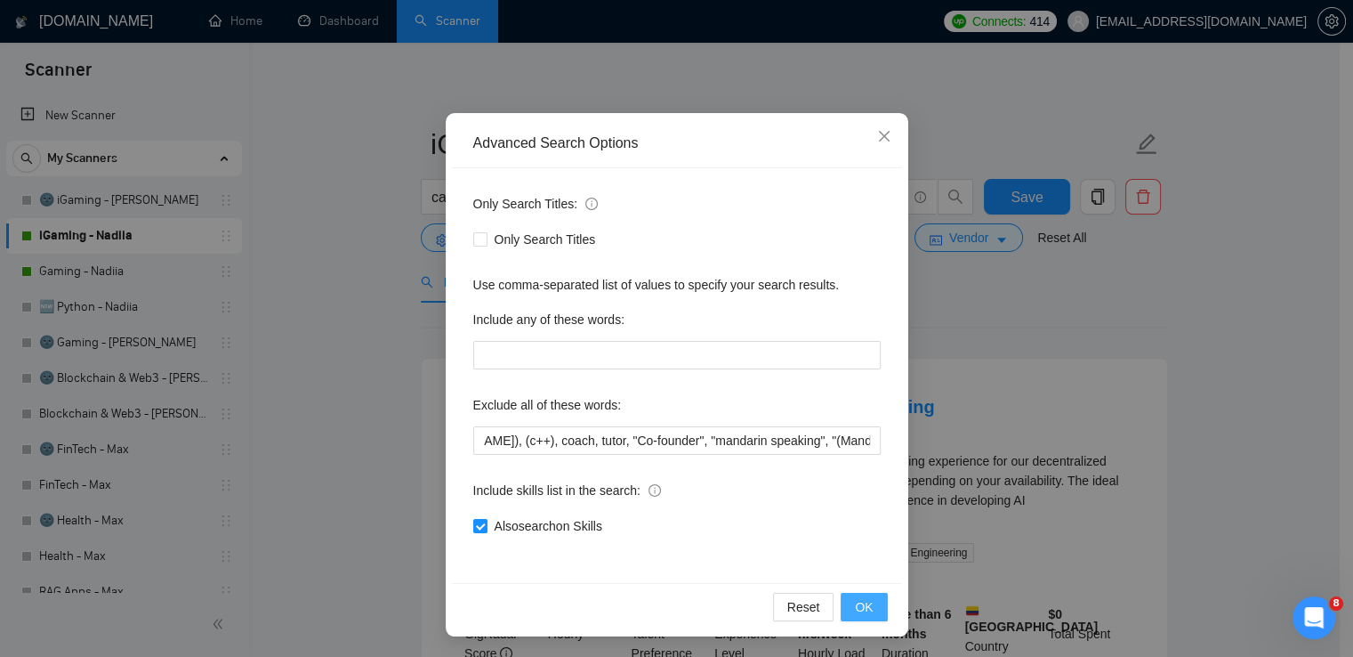
scroll to position [0, 0]
click at [865, 608] on span "OK" at bounding box center [864, 607] width 18 height 20
